Goal: Task Accomplishment & Management: Manage account settings

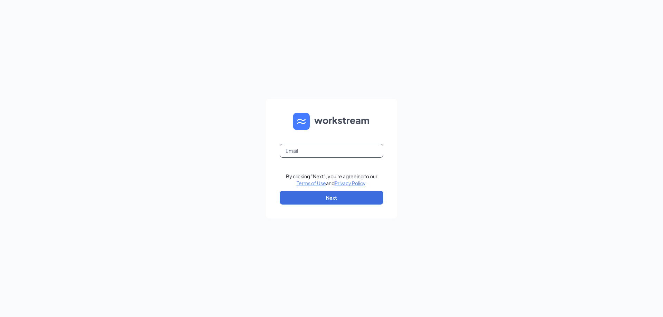
click at [312, 149] on input "text" at bounding box center [332, 151] width 104 height 14
type input "[EMAIL_ADDRESS][DOMAIN_NAME]"
click at [317, 203] on button "Next" at bounding box center [332, 198] width 104 height 14
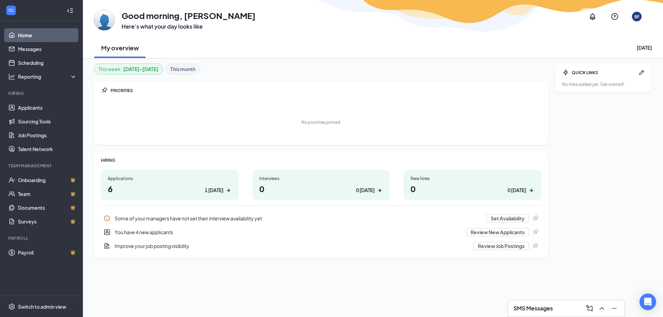
click at [283, 186] on h1 "0 0 [DATE]" at bounding box center [321, 189] width 124 height 12
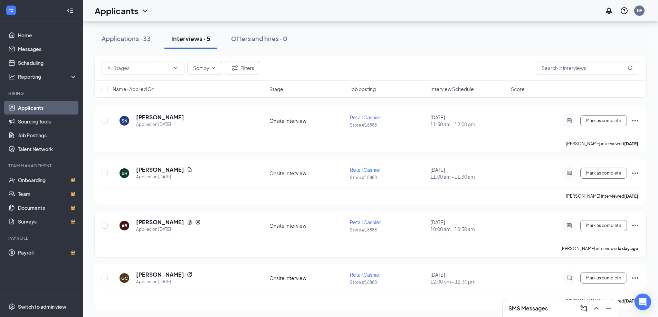
scroll to position [80, 0]
click at [119, 40] on div "Applications · 33" at bounding box center [126, 38] width 49 height 9
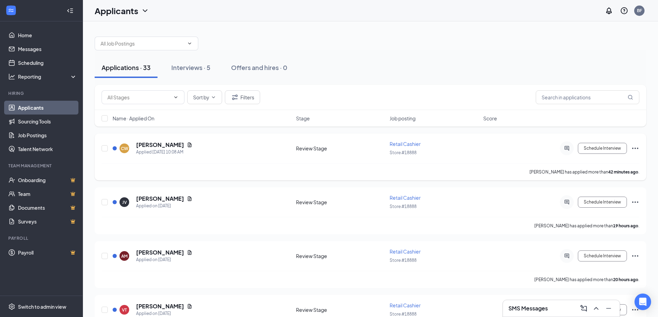
click at [157, 140] on div "CW [PERSON_NAME] Applied [DATE] 10:08 AM Review Stage Retail Cashier Store #188…" at bounding box center [370, 157] width 551 height 47
click at [158, 145] on h5 "[PERSON_NAME]" at bounding box center [160, 145] width 48 height 8
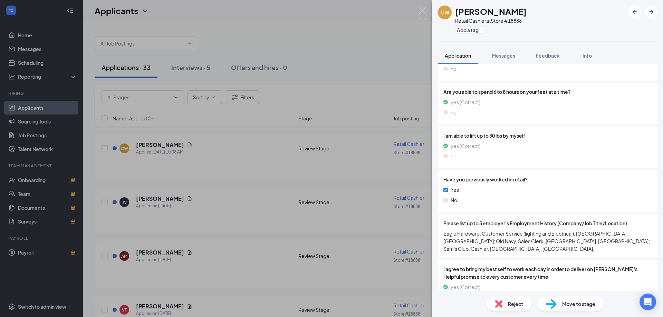
scroll to position [397, 0]
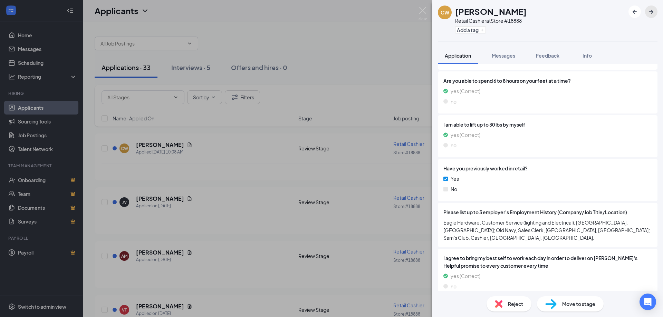
click at [655, 12] on button "button" at bounding box center [651, 12] width 12 height 12
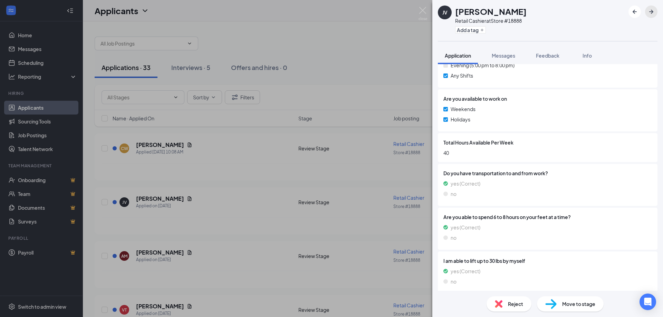
scroll to position [378, 0]
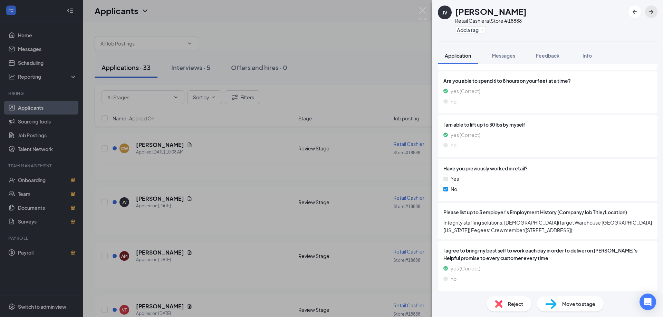
click at [649, 10] on icon "ArrowRight" at bounding box center [651, 12] width 8 height 8
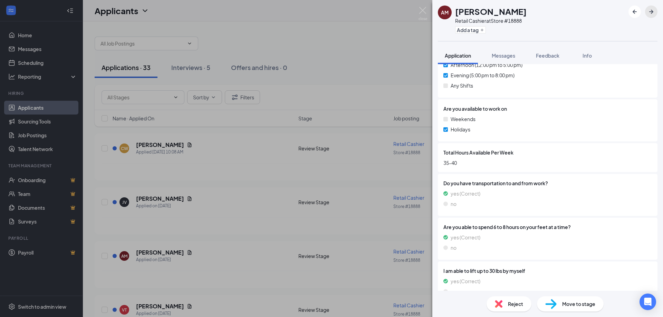
scroll to position [276, 0]
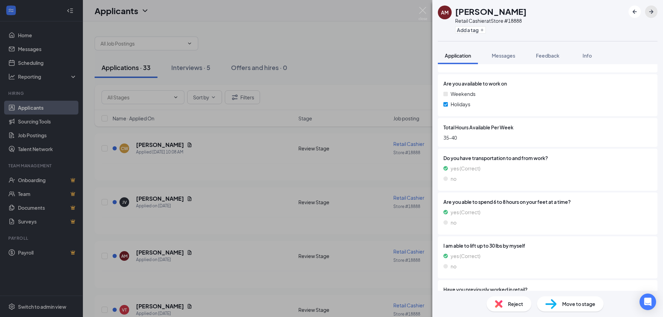
click at [653, 9] on icon "ArrowRight" at bounding box center [651, 12] width 8 height 8
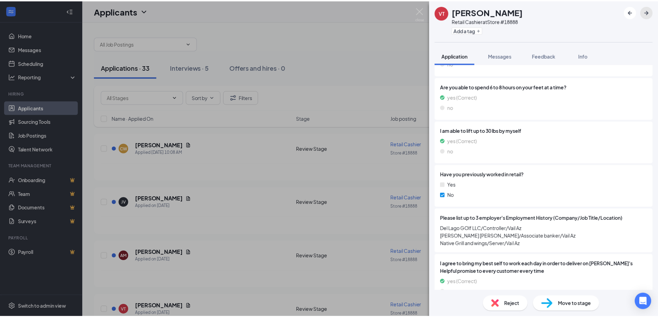
scroll to position [386, 0]
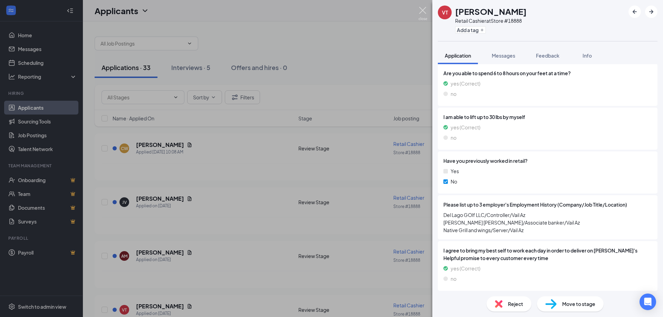
click at [421, 8] on img at bounding box center [422, 13] width 9 height 13
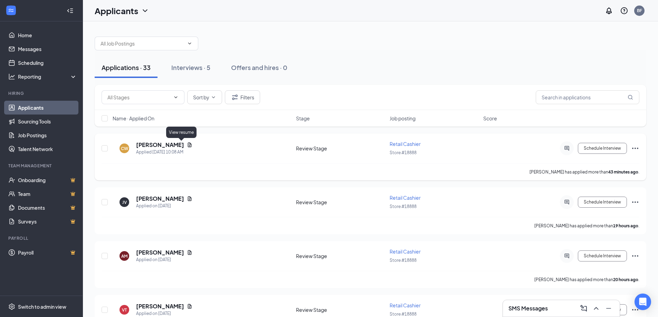
click at [188, 145] on icon "Document" at bounding box center [190, 145] width 4 height 4
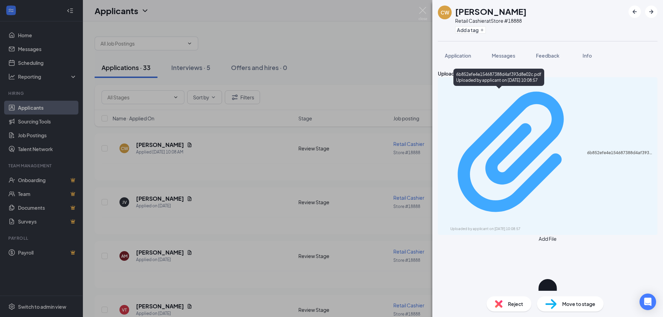
click at [587, 150] on div "6b852efe4e154687388d4af393d8e02c.pdf" at bounding box center [620, 153] width 66 height 6
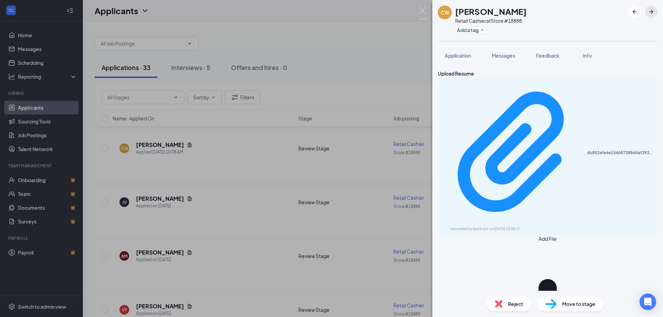
click at [650, 13] on icon "ArrowRight" at bounding box center [651, 12] width 8 height 8
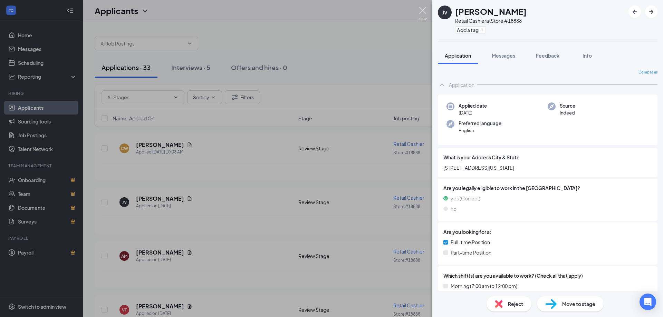
click at [422, 8] on img at bounding box center [422, 13] width 9 height 13
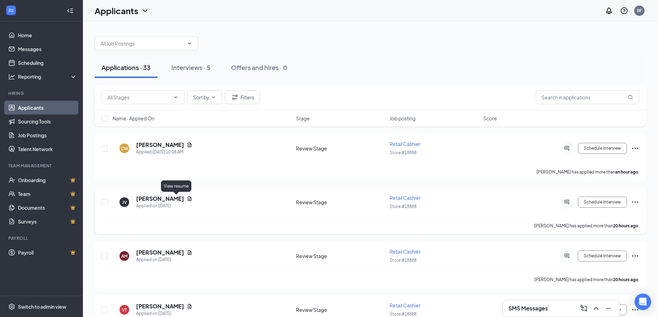
click at [188, 200] on icon "Document" at bounding box center [190, 198] width 4 height 4
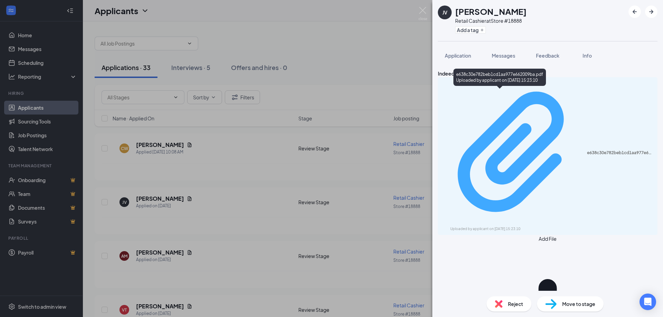
click at [483, 96] on div "e638c30e782beb1cd1aa977e662009ba.pdf Uploaded by applicant on [DATE] 15:23:10" at bounding box center [547, 156] width 211 height 152
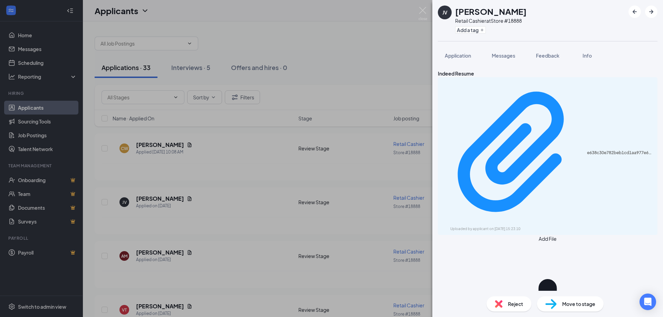
click at [201, 254] on div "JV [PERSON_NAME] Retail Cashier at Store #18888 Add a tag Application Messages …" at bounding box center [331, 158] width 663 height 317
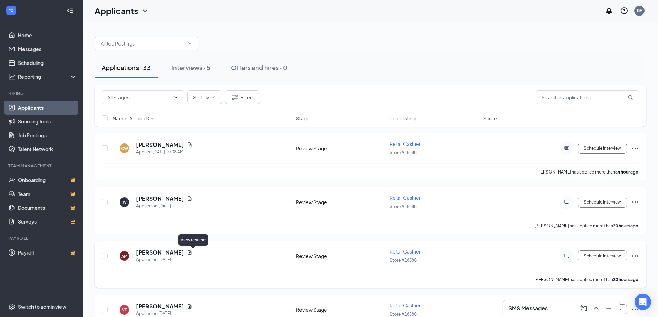
click at [192, 253] on icon "Document" at bounding box center [190, 253] width 6 height 6
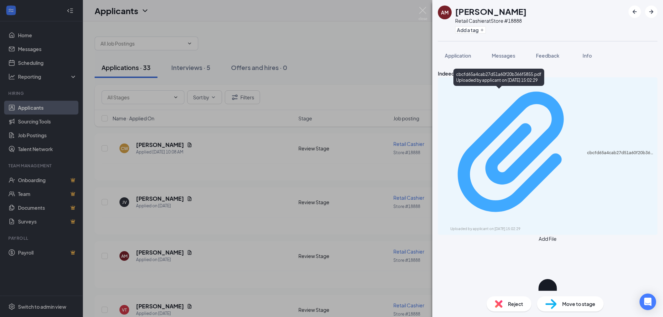
click at [467, 226] on div "Uploaded by applicant on [DATE] 15:02:29" at bounding box center [502, 229] width 104 height 6
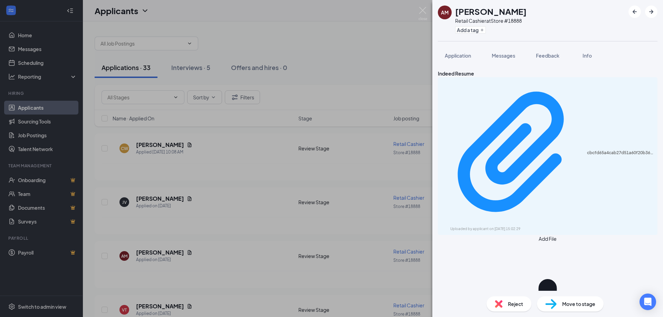
click at [247, 257] on div "AM [PERSON_NAME] Retail Cashier at Store #18888 Add a tag Application Messages …" at bounding box center [331, 158] width 663 height 317
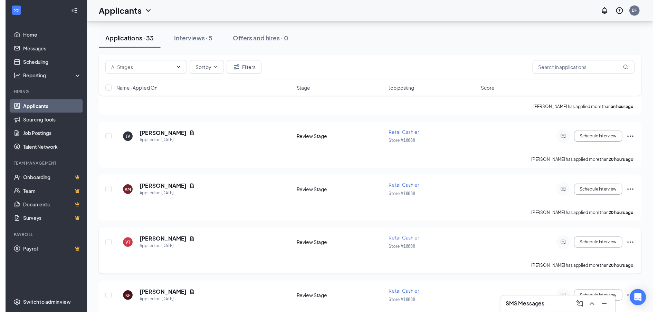
scroll to position [69, 0]
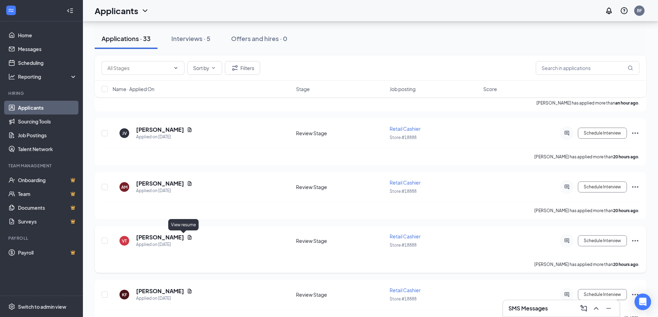
click at [187, 236] on icon "Document" at bounding box center [190, 238] width 6 height 6
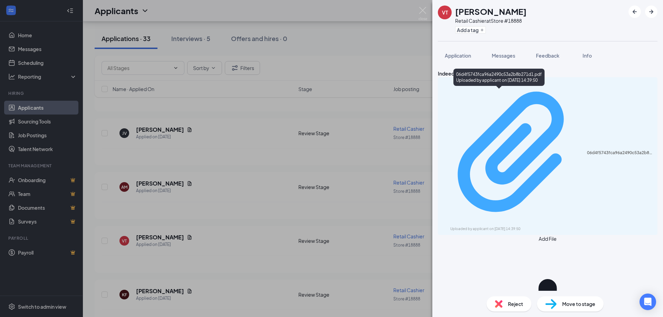
click at [587, 150] on div "06d4f5743fca96a2490c53a2b8b271d1.pdf" at bounding box center [620, 153] width 66 height 6
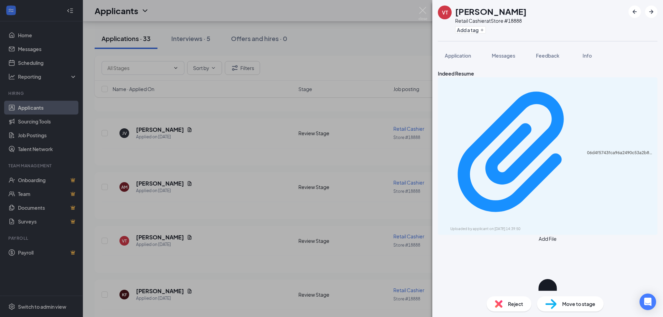
drag, startPoint x: 370, startPoint y: 48, endPoint x: 412, endPoint y: 13, distance: 54.2
click at [370, 48] on div "VT [PERSON_NAME] Retail Cashier at Store #18888 Add a tag Application Messages …" at bounding box center [331, 158] width 663 height 317
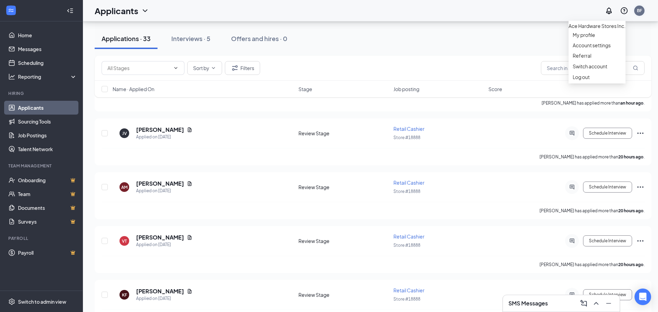
click at [642, 9] on div "BF" at bounding box center [639, 11] width 5 height 6
click at [581, 80] on div "Log out" at bounding box center [596, 77] width 49 height 7
